Goal: Information Seeking & Learning: Learn about a topic

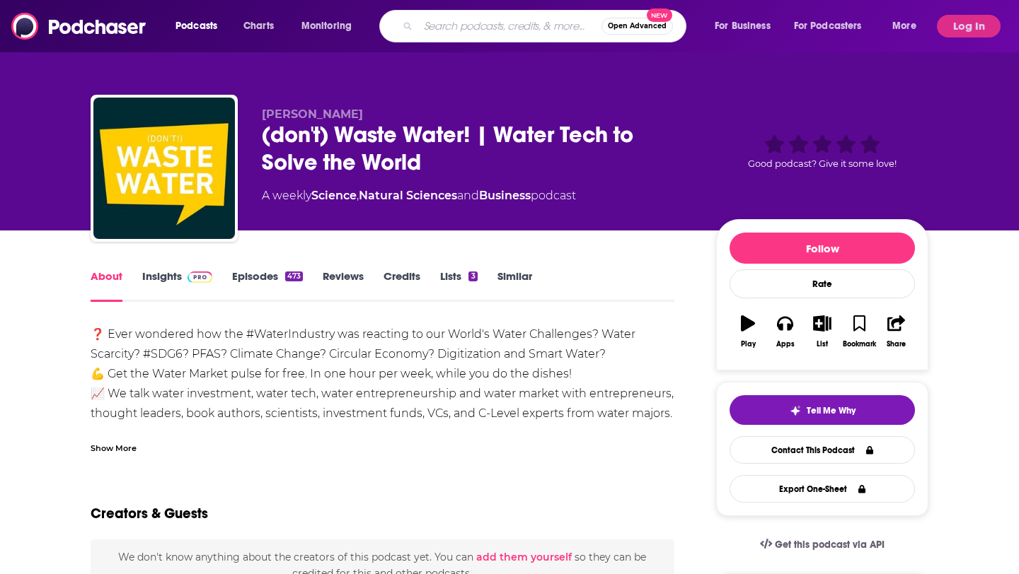
click at [487, 21] on input "Search podcasts, credits, & more..." at bounding box center [509, 26] width 183 height 23
type input "bridging the gap"
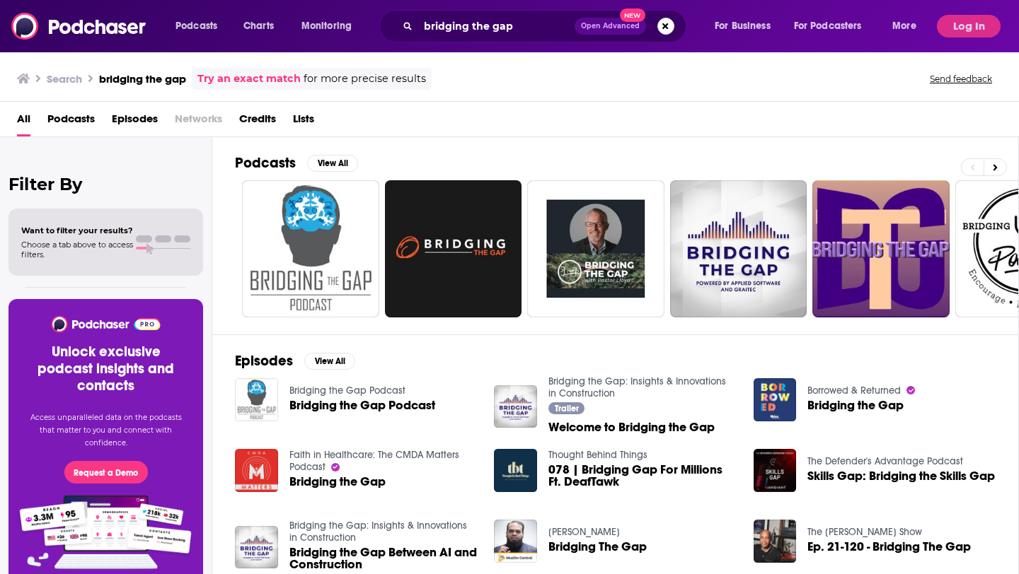
click at [381, 405] on span "Bridging the Gap Podcast" at bounding box center [362, 406] width 146 height 12
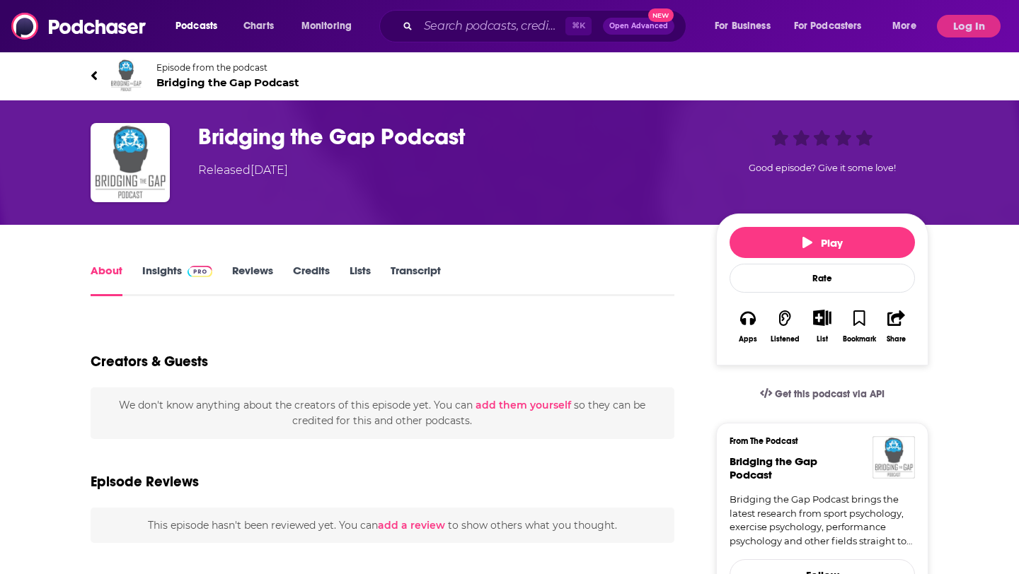
click at [187, 274] on img at bounding box center [199, 271] width 25 height 11
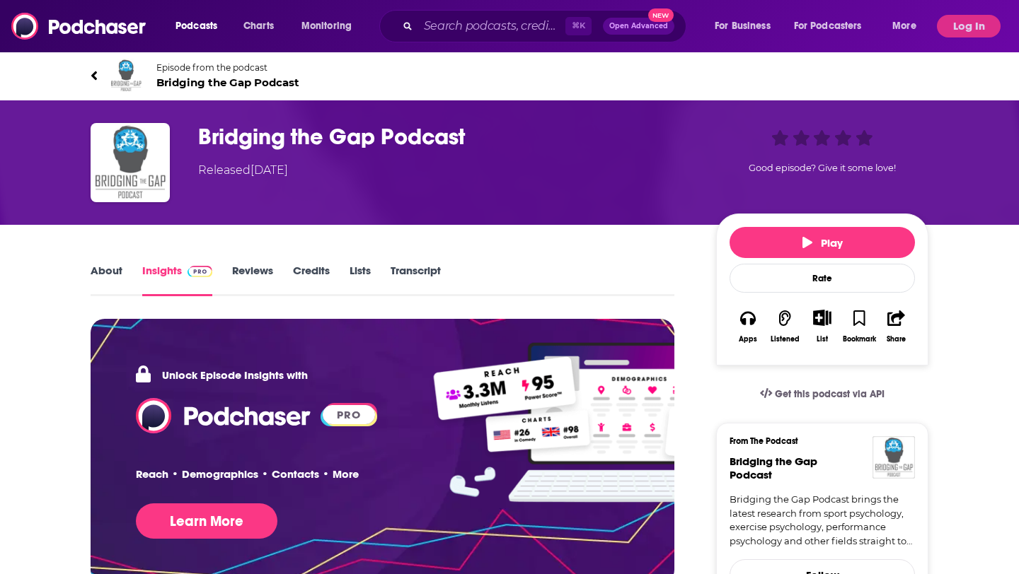
click at [252, 269] on link "Reviews" at bounding box center [252, 280] width 41 height 33
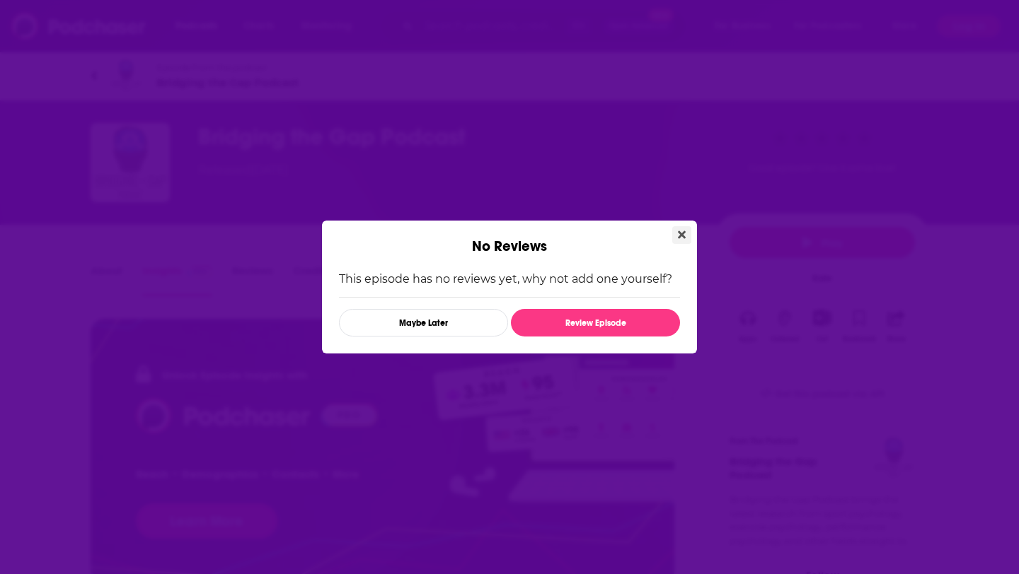
click at [676, 228] on button "Close" at bounding box center [681, 235] width 19 height 18
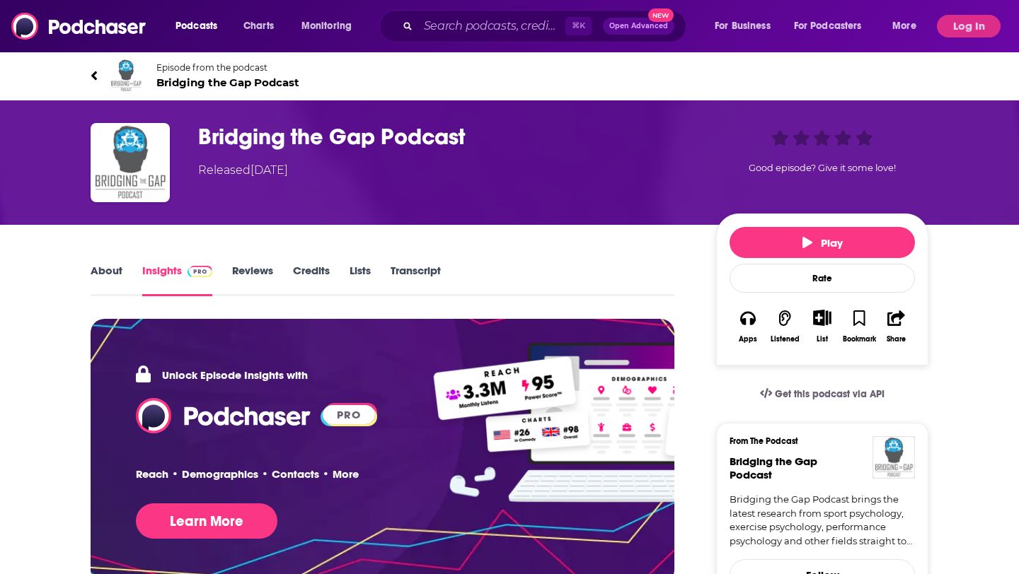
click at [199, 79] on span "Bridging the Gap Podcast" at bounding box center [227, 82] width 143 height 13
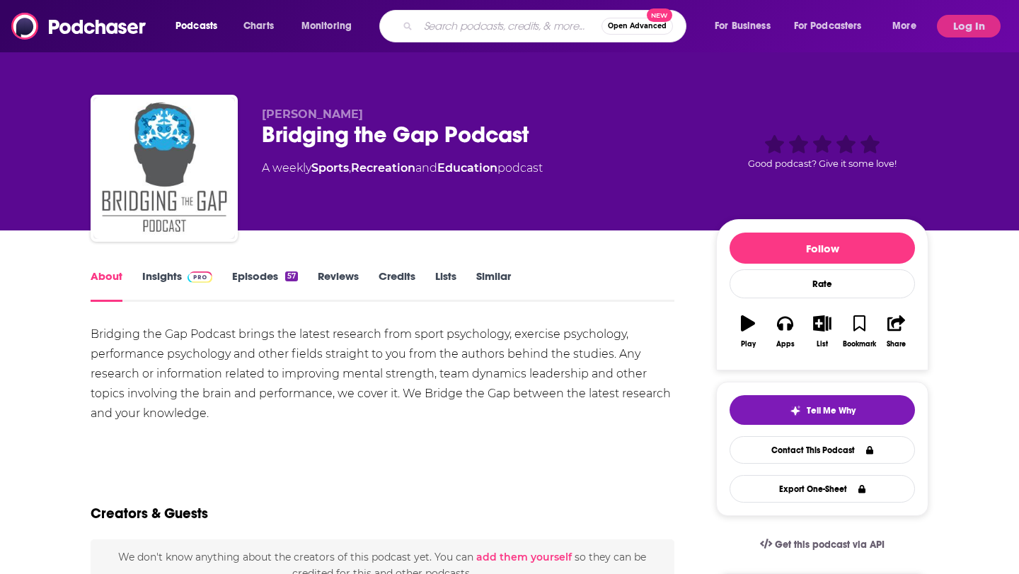
click at [471, 27] on input "Search podcasts, credits, & more..." at bounding box center [509, 26] width 183 height 23
type input "[PERSON_NAME] we"
